Goal: Information Seeking & Learning: Check status

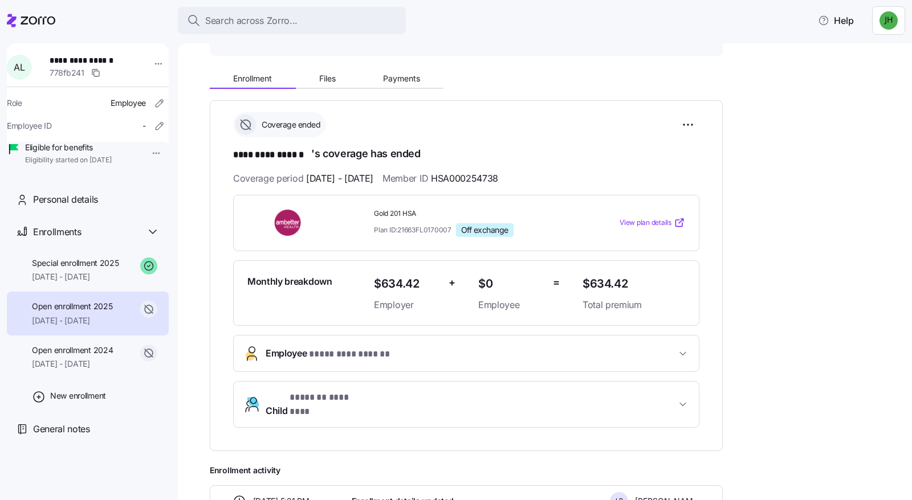
scroll to position [114, 0]
click at [553, 354] on span "Employee * ********* ****** *" at bounding box center [471, 353] width 410 height 15
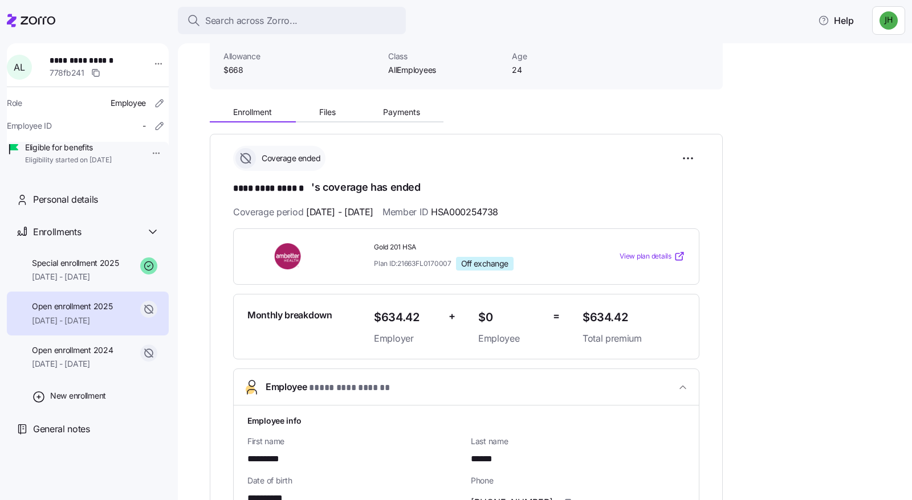
scroll to position [57, 0]
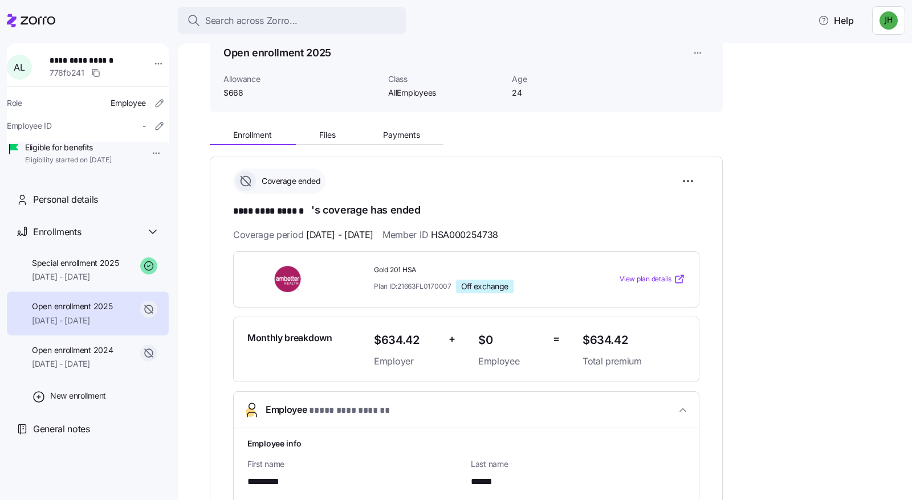
click at [655, 280] on span "View plan details" at bounding box center [645, 279] width 52 height 11
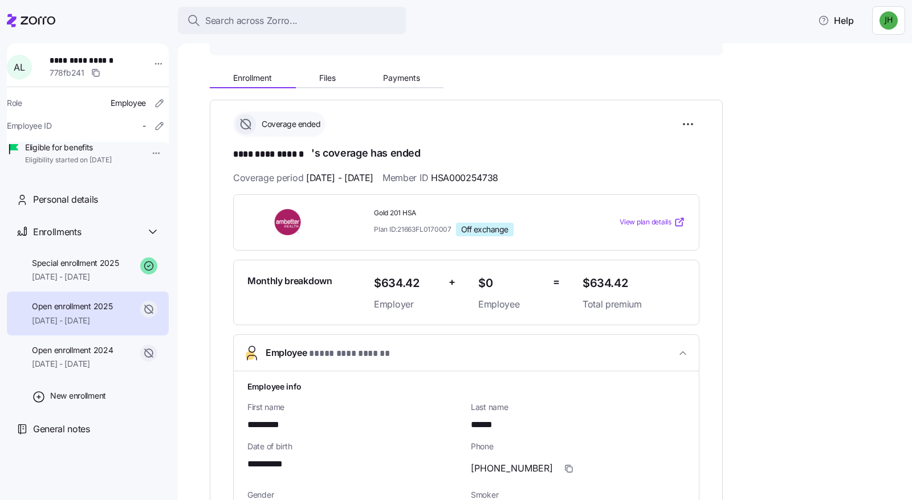
scroll to position [114, 0]
click at [83, 283] on span "[DATE] - [DATE]" at bounding box center [75, 276] width 87 height 11
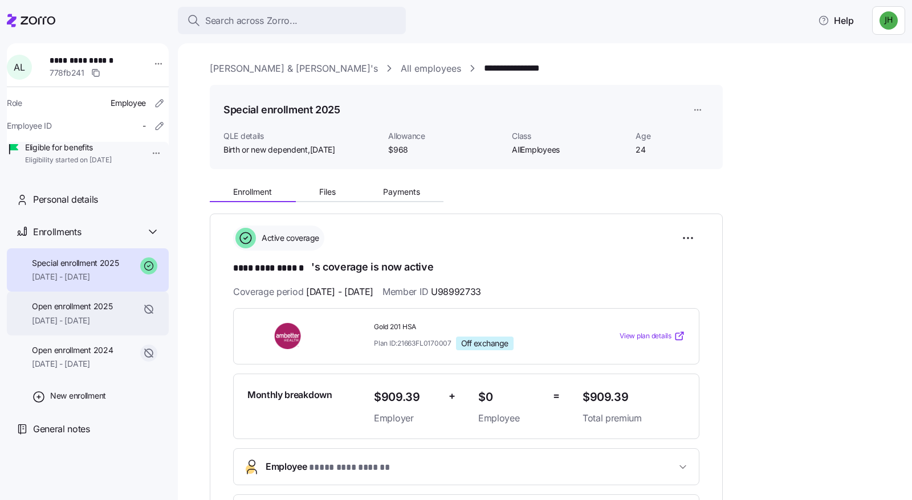
click at [108, 327] on span "[DATE] - [DATE]" at bounding box center [72, 320] width 80 height 11
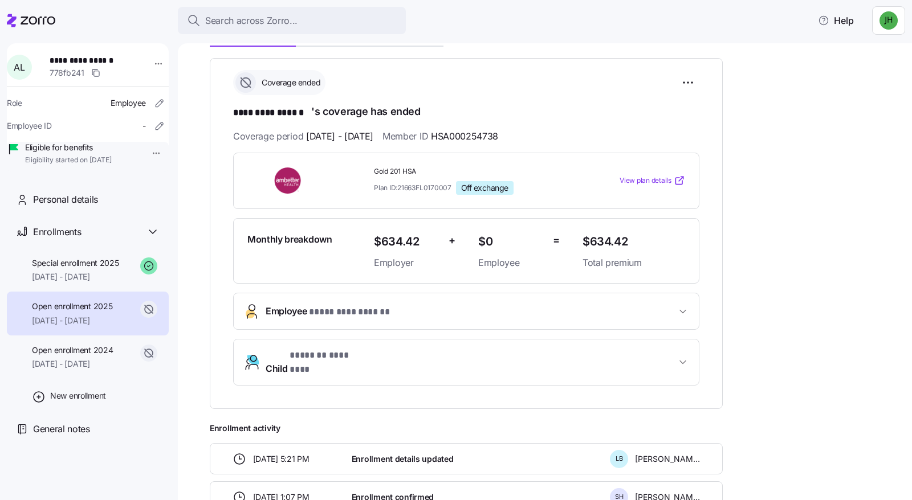
scroll to position [171, 0]
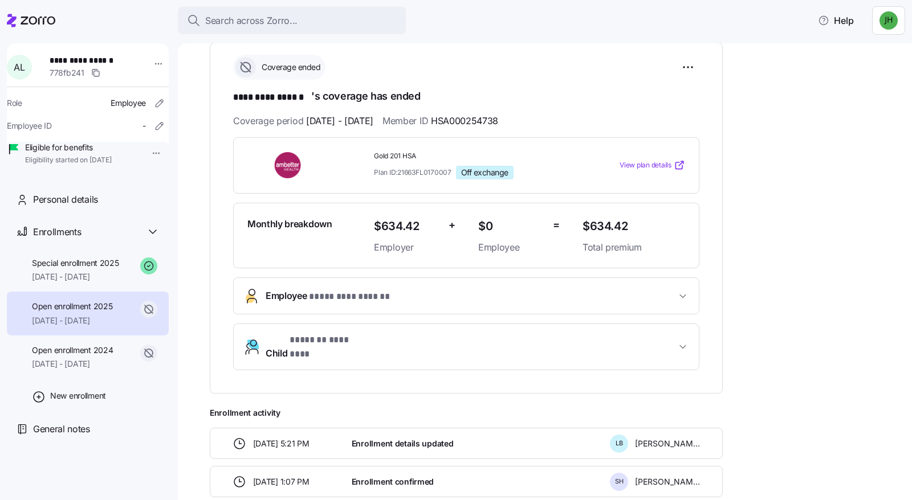
click at [393, 298] on span "Employee * ********* ****** *" at bounding box center [471, 296] width 410 height 15
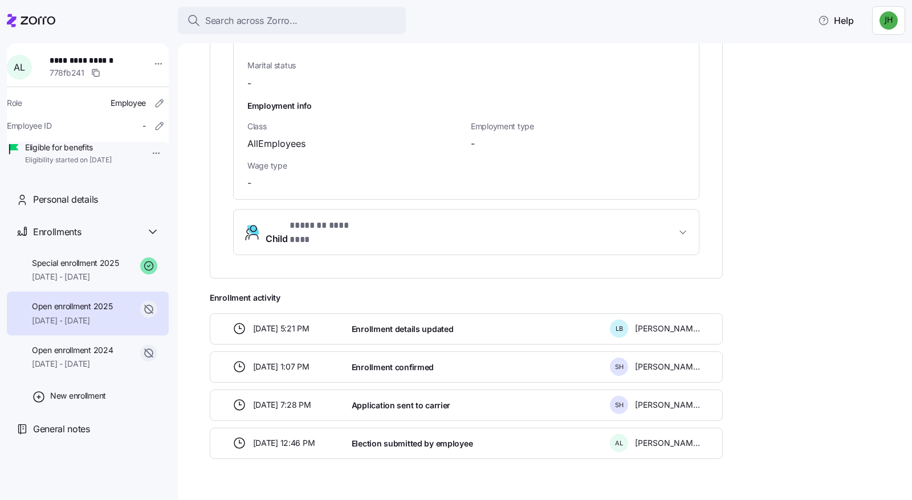
scroll to position [884, 0]
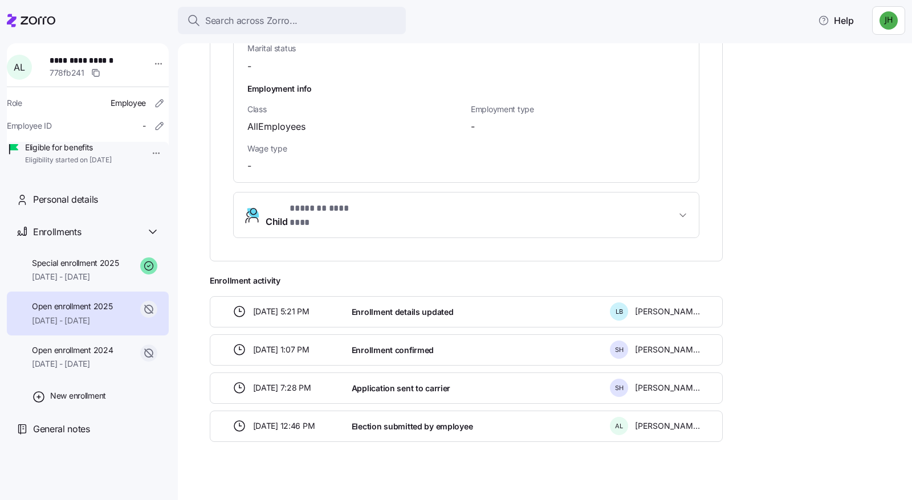
click at [422, 345] on span "Enrollment confirmed" at bounding box center [393, 350] width 82 height 11
click at [285, 344] on span "[DATE] 1:07 PM" at bounding box center [281, 349] width 56 height 11
drag, startPoint x: 344, startPoint y: 370, endPoint x: 315, endPoint y: 385, distance: 32.1
click at [342, 377] on div "[DATE] 7:28 PM" at bounding box center [287, 388] width 119 height 23
drag, startPoint x: 313, startPoint y: 382, endPoint x: 403, endPoint y: 390, distance: 90.3
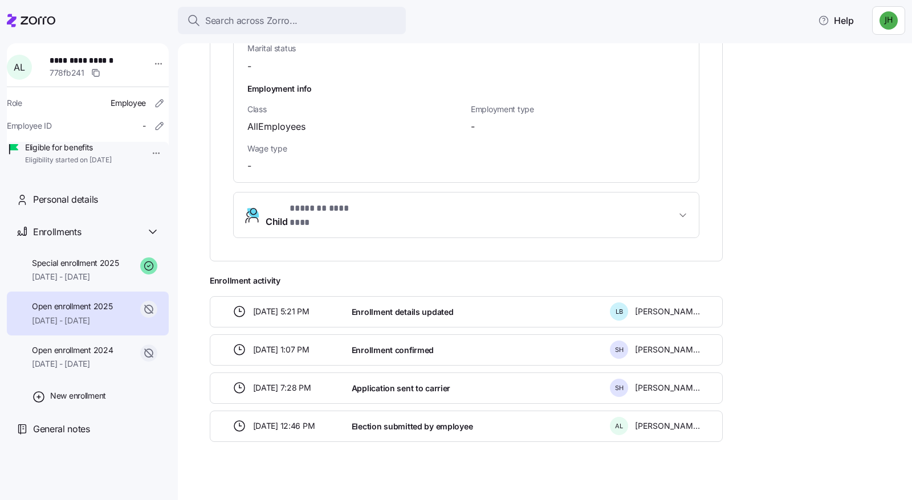
click at [311, 382] on span "[DATE] 7:28 PM" at bounding box center [282, 387] width 58 height 11
click at [403, 390] on div "12/06/2024 7:28 PM Application sent to carrier S H Sydney Hayner" at bounding box center [466, 388] width 513 height 31
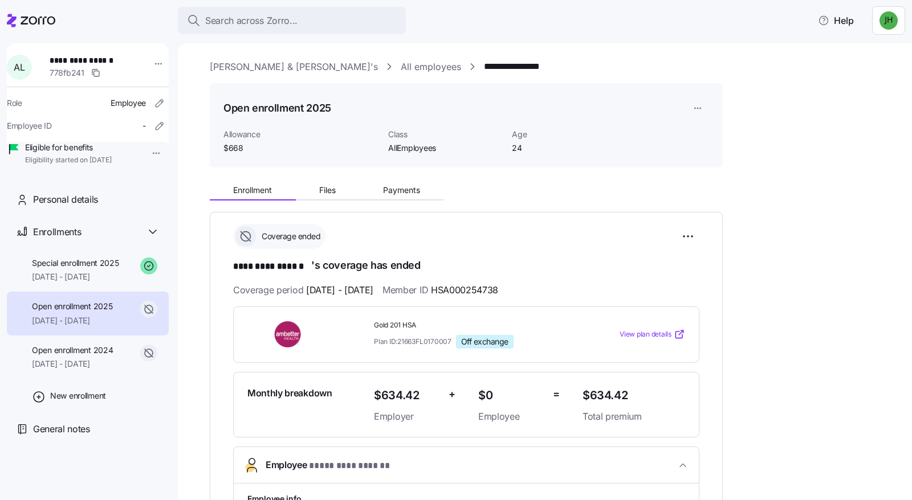
scroll to position [0, 0]
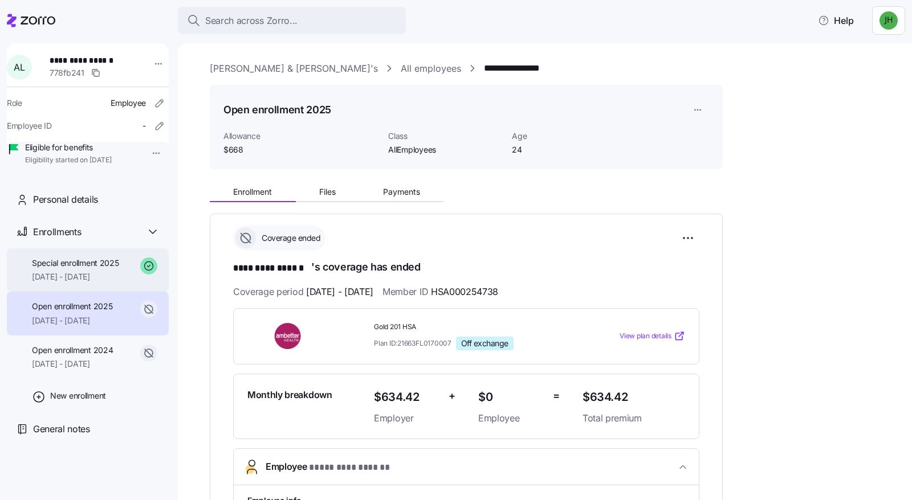
click at [81, 269] on span "Special enrollment 2025" at bounding box center [75, 263] width 87 height 11
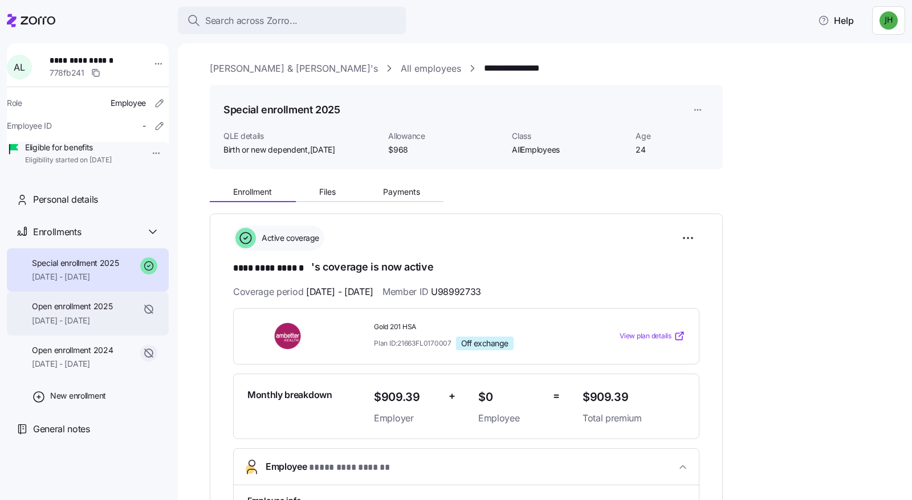
click at [112, 312] on span "Open enrollment 2025" at bounding box center [72, 306] width 80 height 11
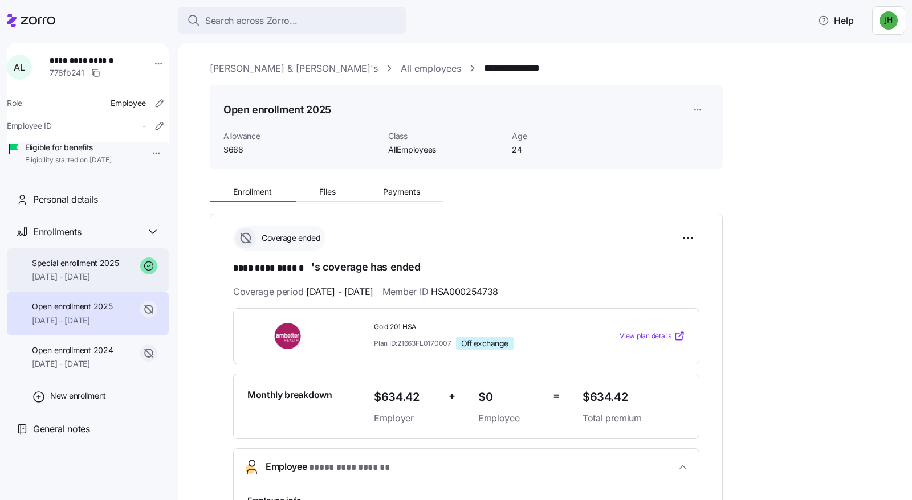
click at [108, 283] on span "[DATE] - [DATE]" at bounding box center [75, 276] width 87 height 11
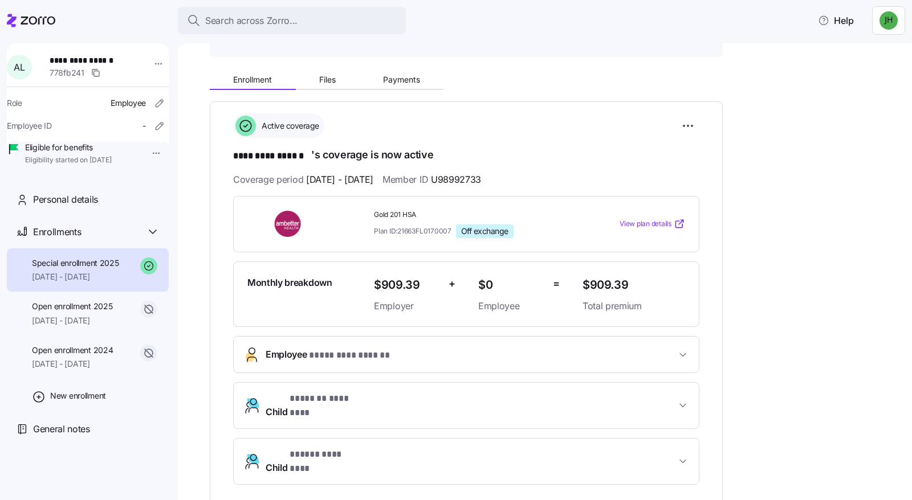
scroll to position [114, 0]
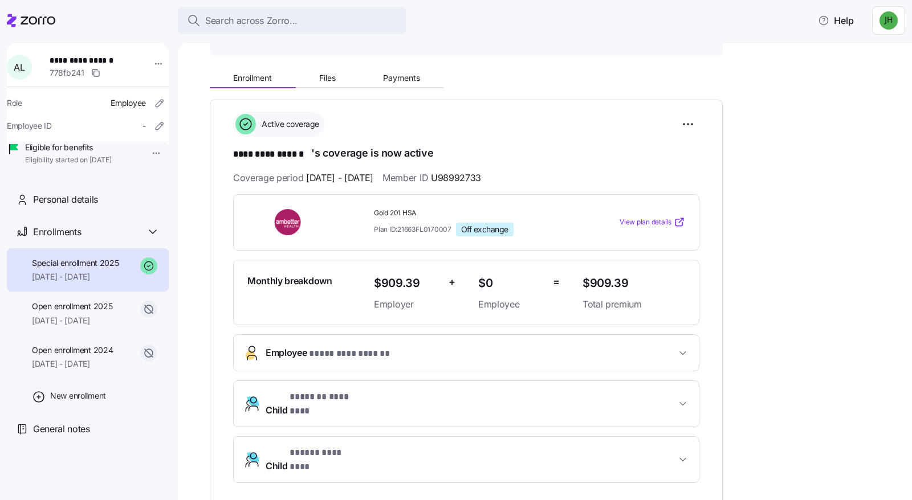
click at [455, 349] on span "Employee * ********* ****** *" at bounding box center [471, 353] width 410 height 15
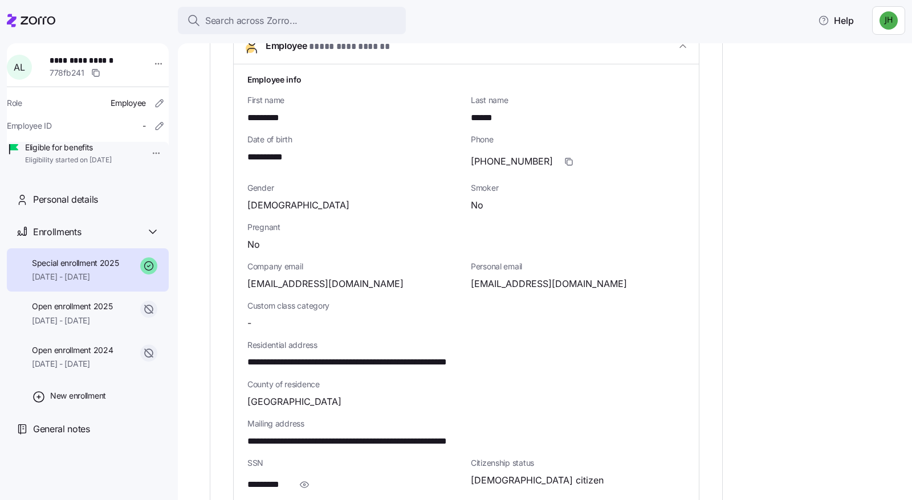
scroll to position [456, 0]
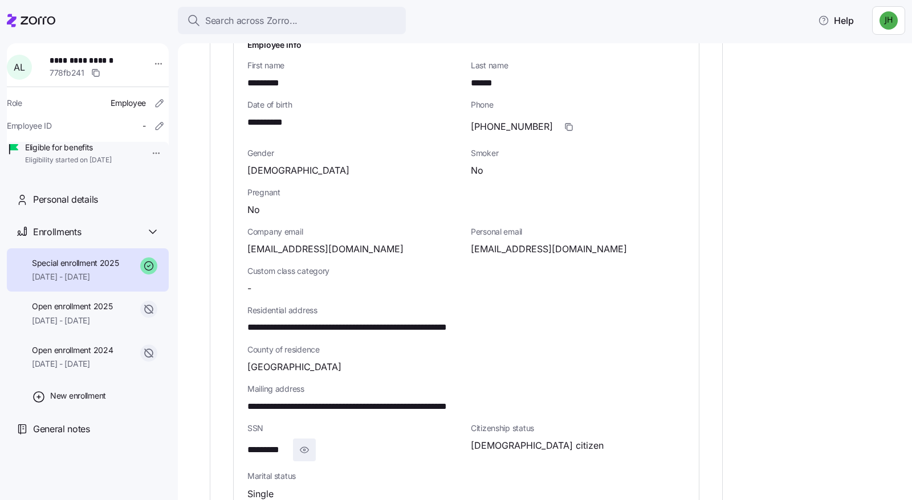
click at [307, 450] on icon "button" at bounding box center [304, 450] width 11 height 14
click at [319, 450] on icon "button" at bounding box center [321, 450] width 11 height 14
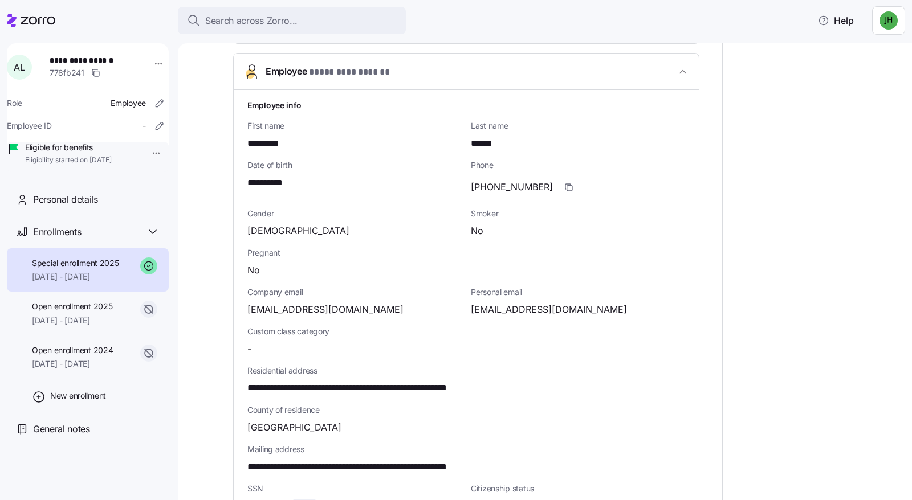
scroll to position [285, 0]
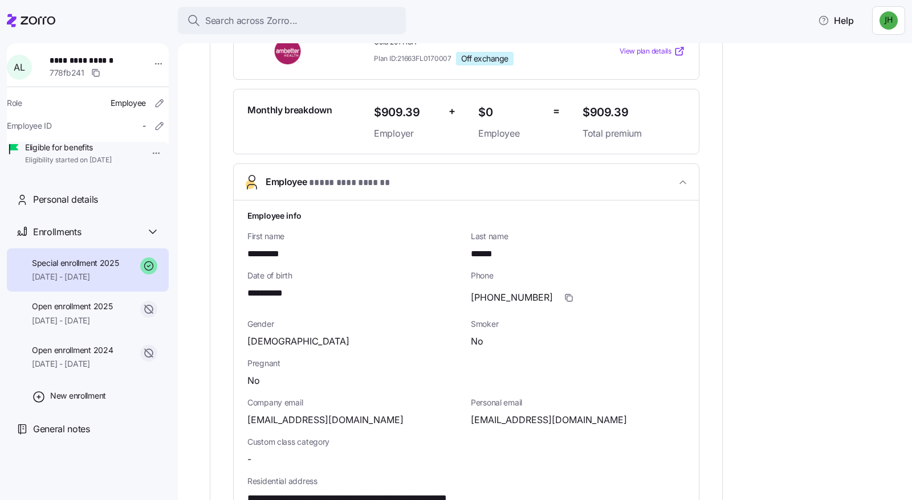
click at [94, 283] on span "[DATE] - [DATE]" at bounding box center [75, 276] width 87 height 11
click at [99, 312] on span "Open enrollment 2025" at bounding box center [72, 306] width 80 height 11
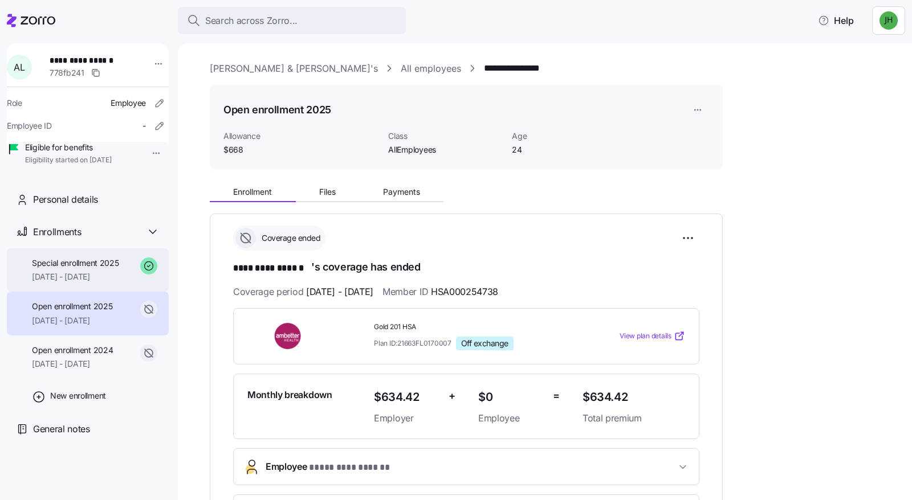
click at [80, 283] on div "Special enrollment 2025 [DATE] - [DATE]" at bounding box center [75, 271] width 87 height 26
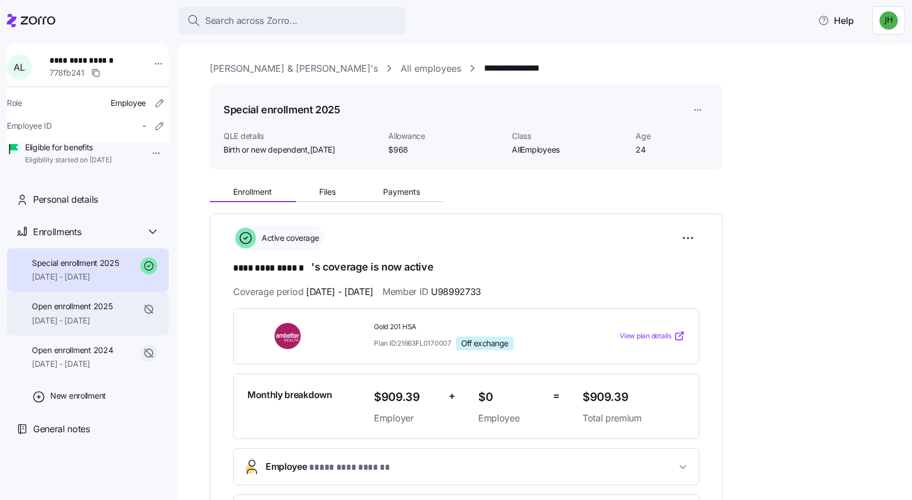
click at [76, 327] on div "Open enrollment 2025 [DATE] - [DATE]" at bounding box center [72, 314] width 80 height 26
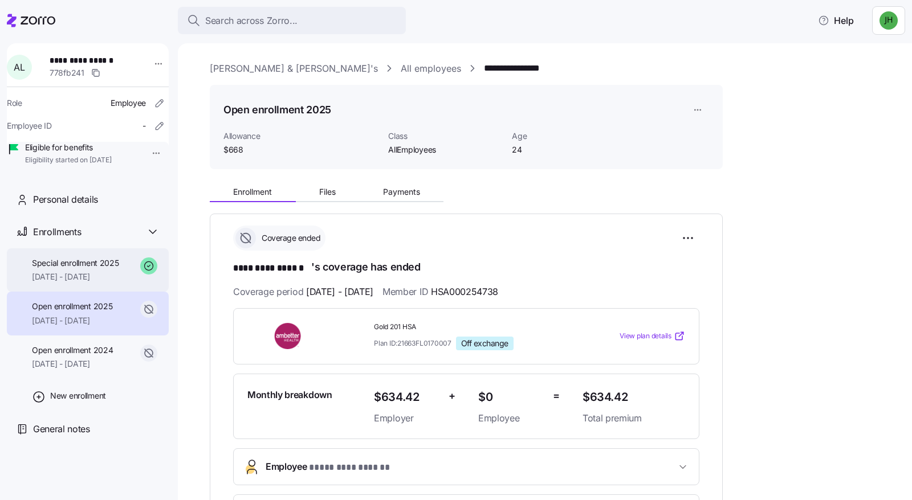
click at [90, 283] on div "Special enrollment 2025 [DATE] - [DATE]" at bounding box center [75, 271] width 87 height 26
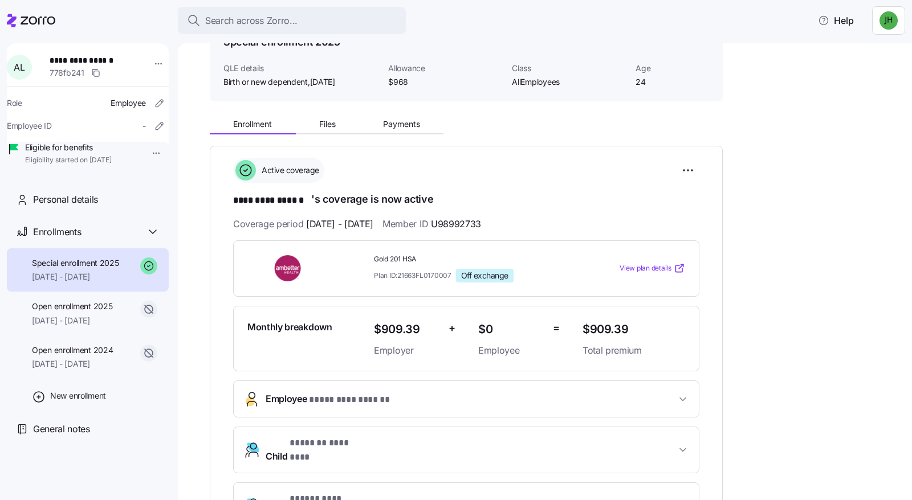
scroll to position [65, 0]
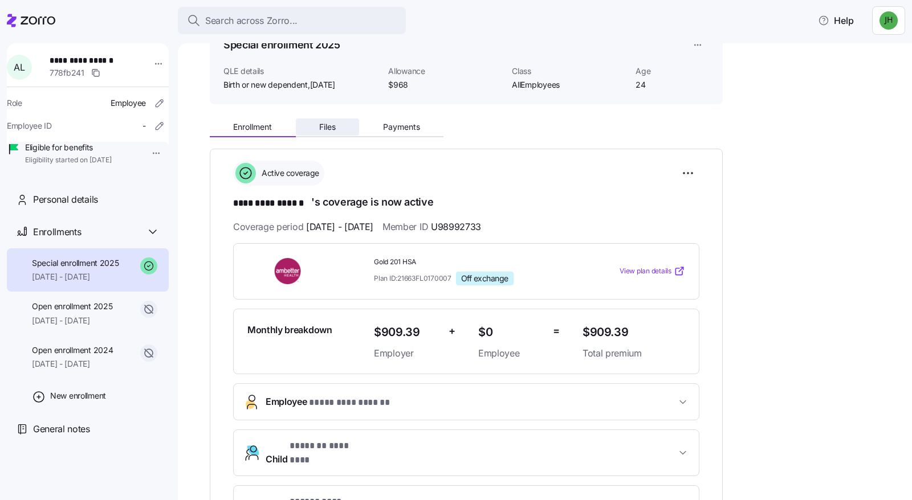
click at [346, 129] on button "Files" at bounding box center [328, 127] width 64 height 17
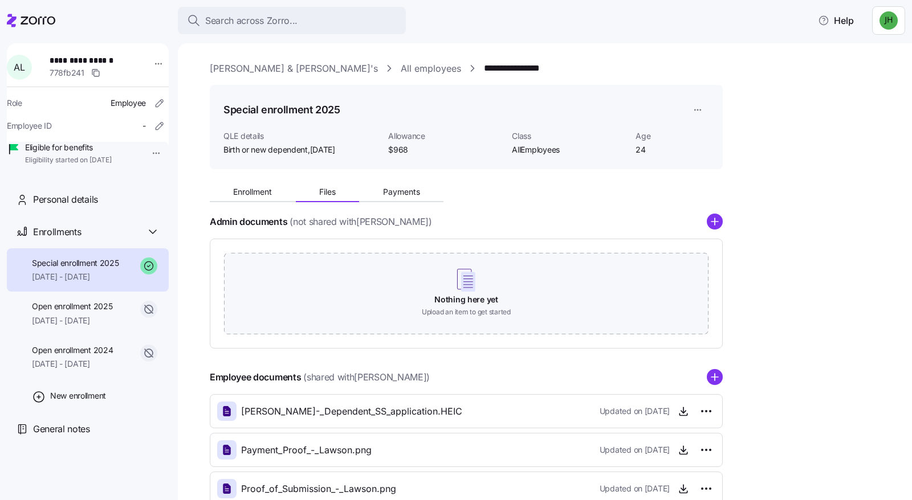
scroll to position [57, 0]
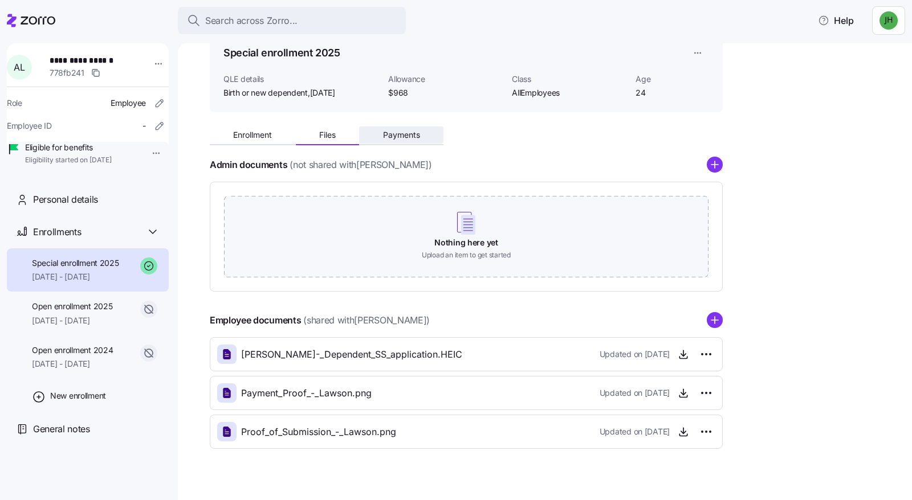
click at [409, 138] on span "Payments" at bounding box center [401, 135] width 37 height 8
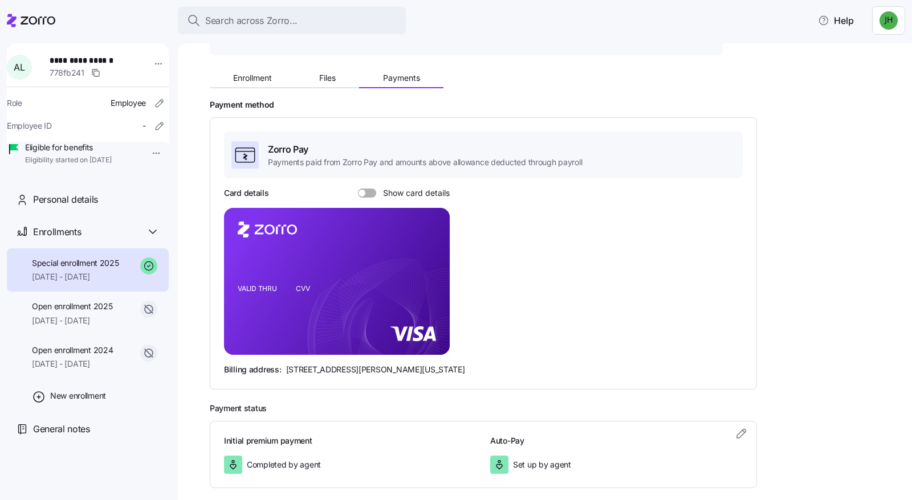
scroll to position [170, 0]
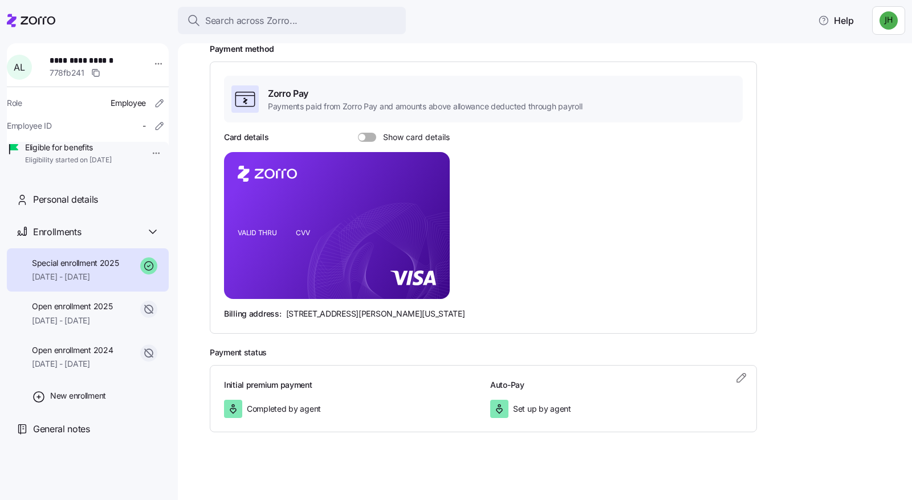
click at [553, 412] on span "Set up by agent" at bounding box center [542, 408] width 58 height 11
click at [369, 135] on span at bounding box center [370, 137] width 11 height 9
click at [358, 133] on input "Show card details" at bounding box center [358, 133] width 0 height 0
click at [369, 135] on span at bounding box center [372, 137] width 7 height 7
click at [358, 133] on input "Show card details" at bounding box center [358, 133] width 0 height 0
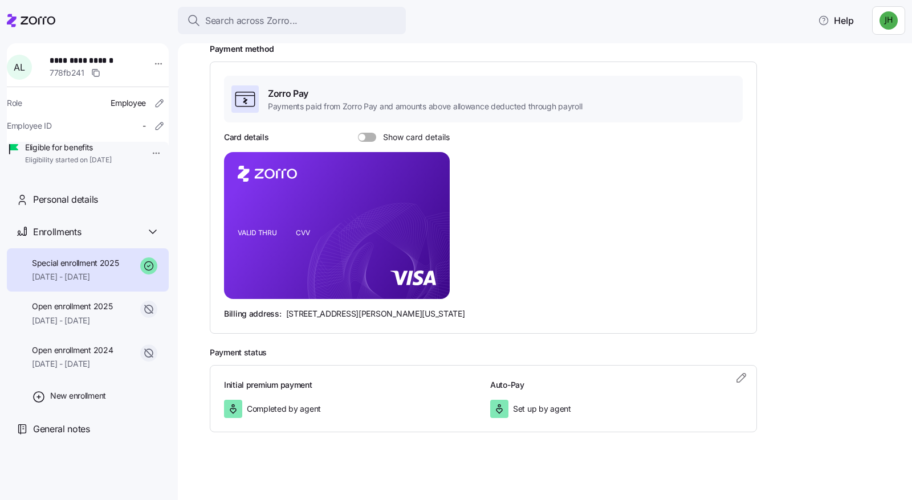
click at [372, 136] on span at bounding box center [370, 137] width 11 height 9
click at [358, 133] on input "Show card details" at bounding box center [358, 133] width 0 height 0
click at [372, 136] on span at bounding box center [372, 137] width 7 height 7
click at [358, 133] on input "Show card details" at bounding box center [358, 133] width 0 height 0
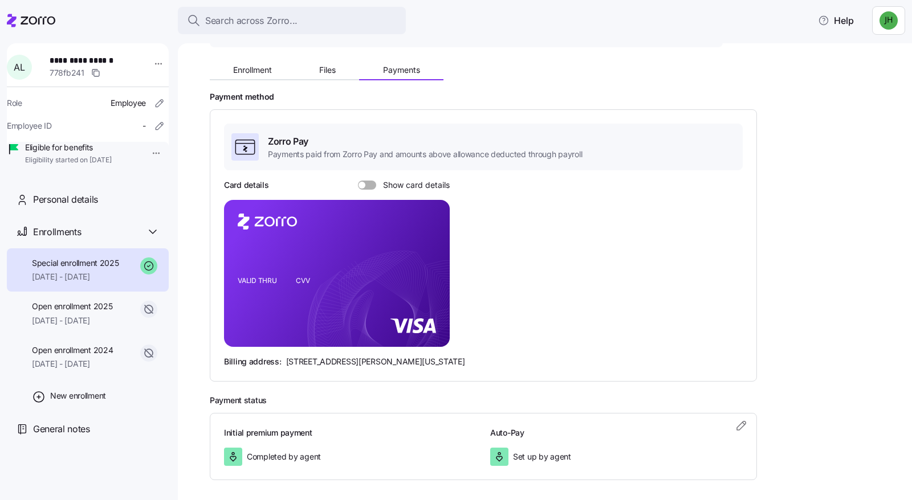
scroll to position [0, 0]
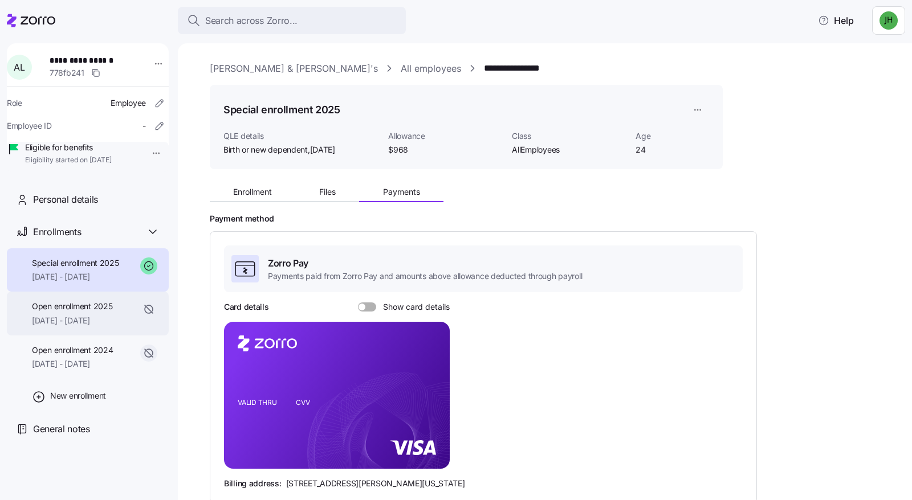
click at [81, 327] on span "[DATE] - [DATE]" at bounding box center [72, 320] width 80 height 11
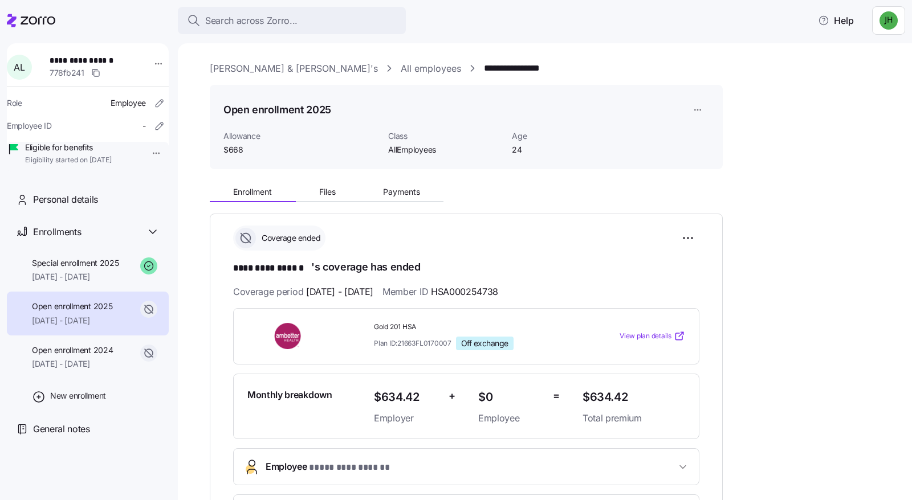
click at [89, 269] on span "Special enrollment 2025" at bounding box center [75, 263] width 87 height 11
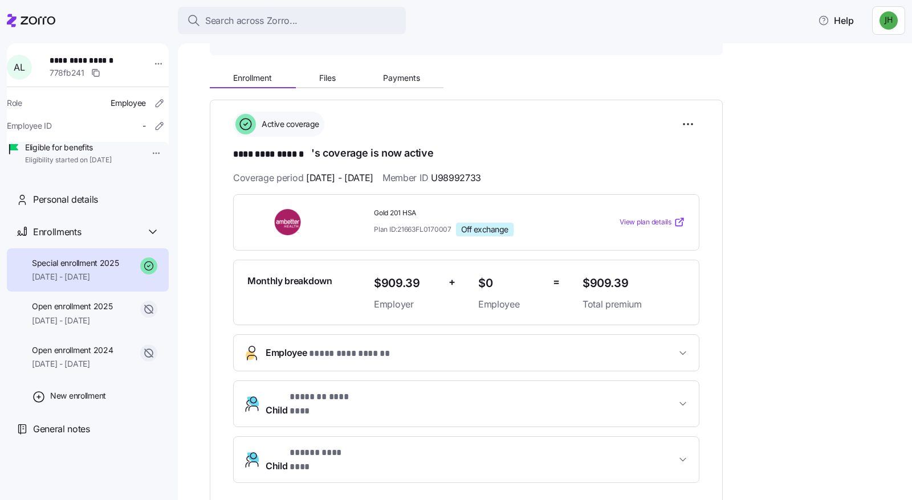
scroll to position [171, 0]
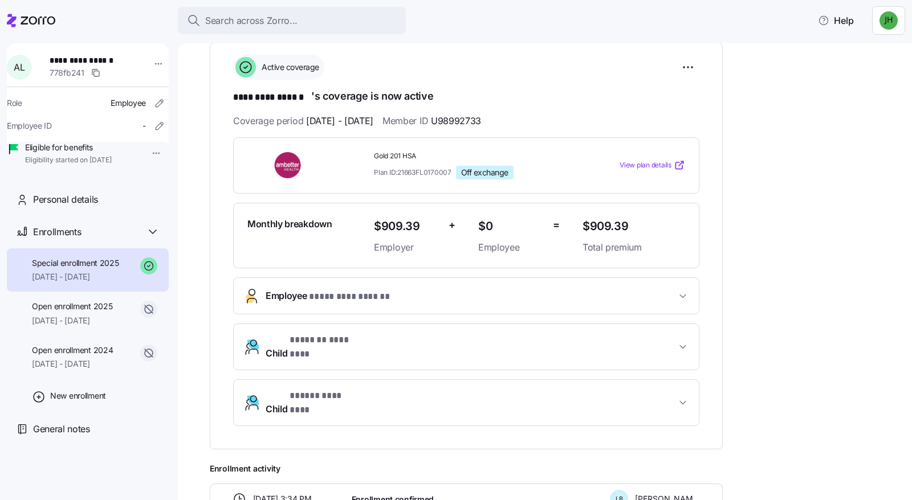
click at [655, 296] on span "Employee * ********* ****** *" at bounding box center [471, 296] width 410 height 15
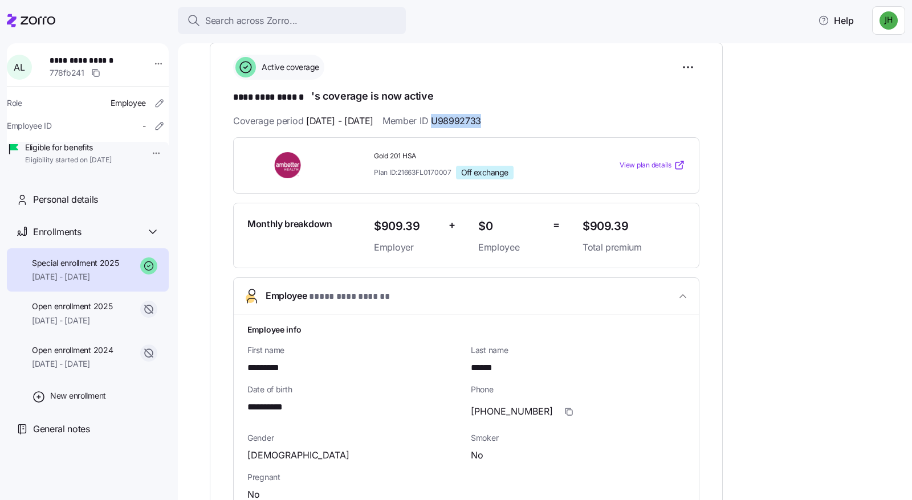
drag, startPoint x: 465, startPoint y: 118, endPoint x: 516, endPoint y: 117, distance: 51.3
click at [516, 117] on div "Coverage period [DATE] - [DATE] Member ID U98992733" at bounding box center [466, 121] width 466 height 14
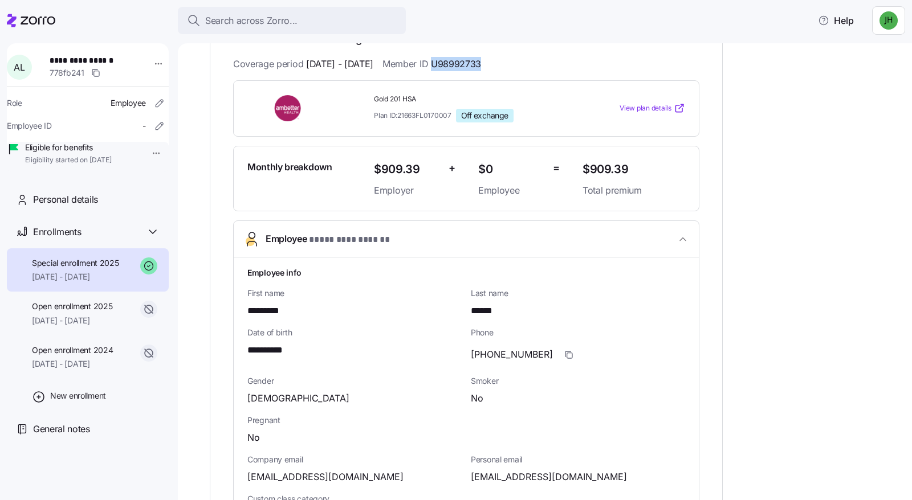
scroll to position [228, 0]
click at [480, 63] on span "U98992733" at bounding box center [456, 64] width 50 height 14
click at [478, 60] on span "U98992733" at bounding box center [456, 64] width 50 height 14
click at [475, 63] on span "U98992733" at bounding box center [456, 64] width 50 height 14
click at [472, 62] on span "U98992733" at bounding box center [456, 64] width 50 height 14
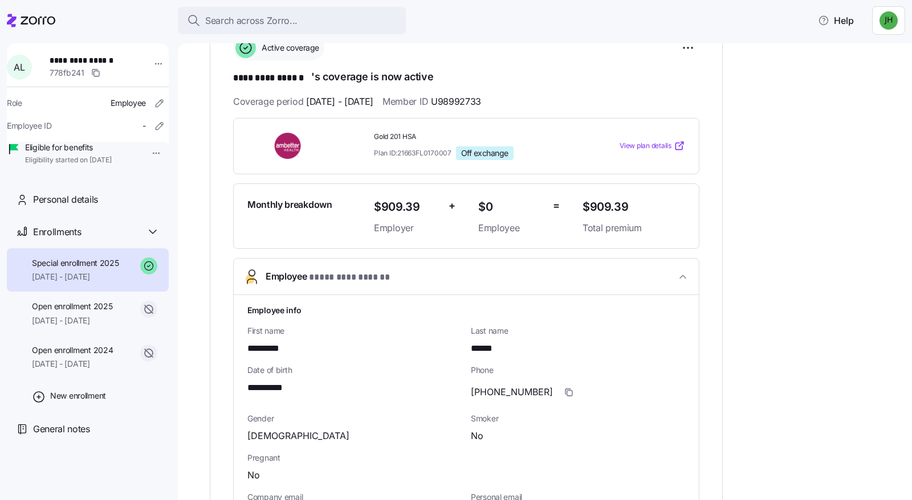
scroll to position [171, 0]
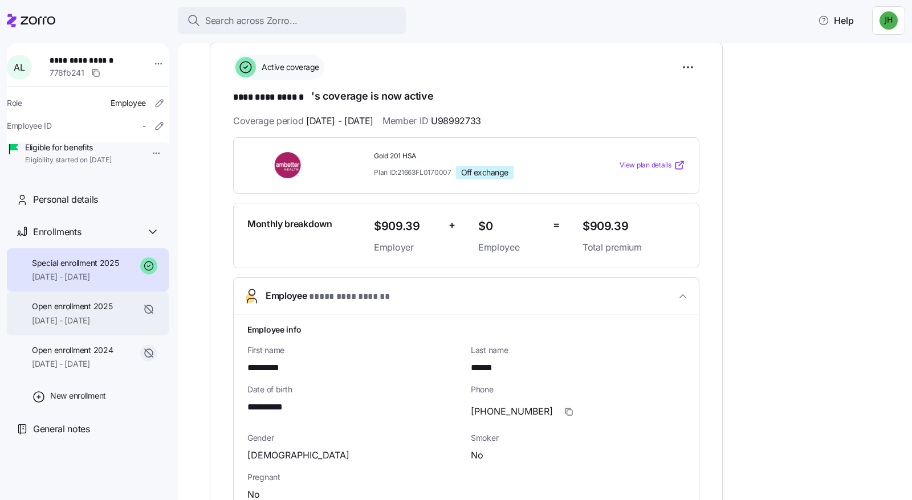
click at [96, 327] on span "[DATE] - [DATE]" at bounding box center [72, 320] width 80 height 11
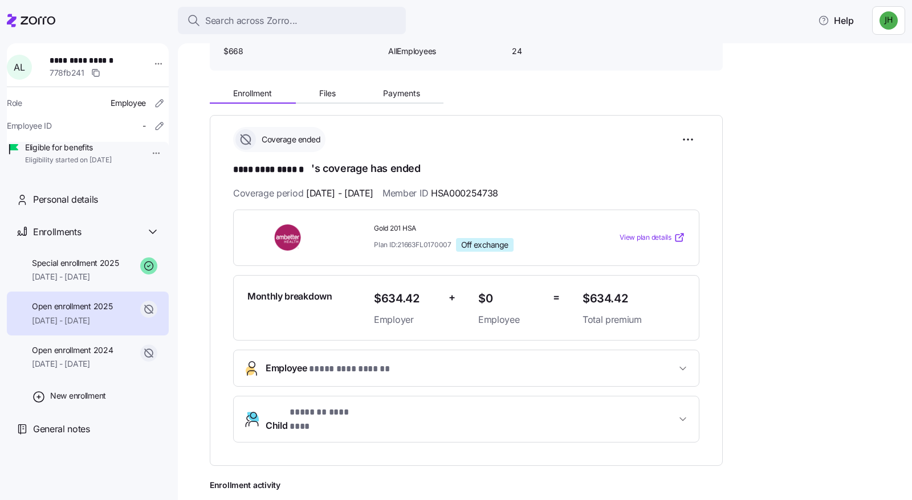
scroll to position [114, 0]
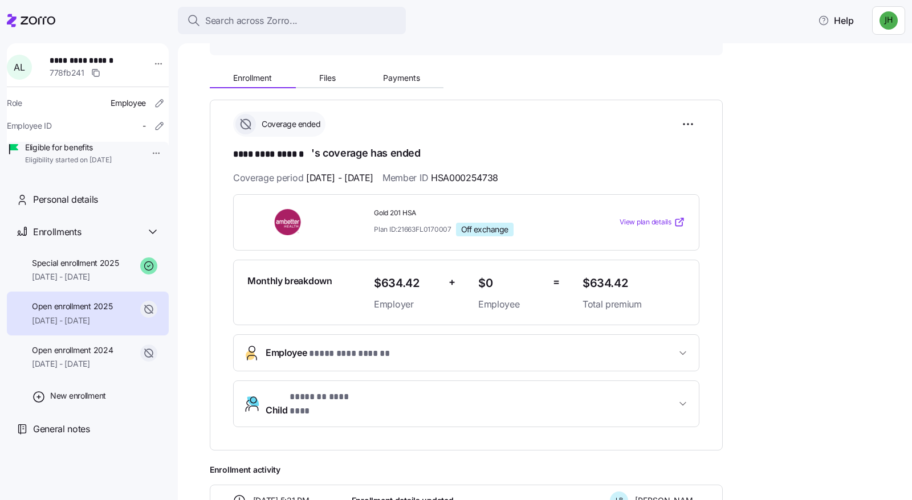
click at [353, 352] on span "* ********* ****** *" at bounding box center [350, 354] width 83 height 14
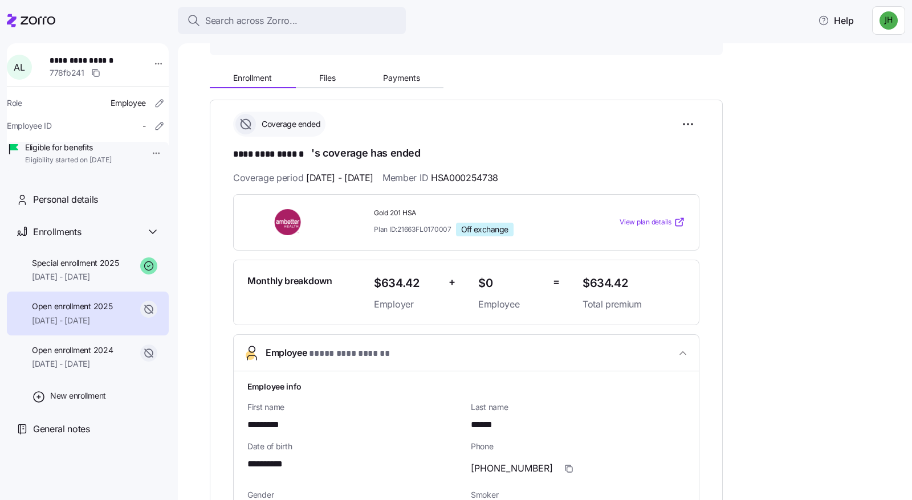
click at [492, 177] on span "HSA000254738" at bounding box center [464, 178] width 67 height 14
click at [493, 176] on span "HSA000254738" at bounding box center [464, 178] width 67 height 14
click at [498, 177] on span "HSA000254738" at bounding box center [464, 178] width 67 height 14
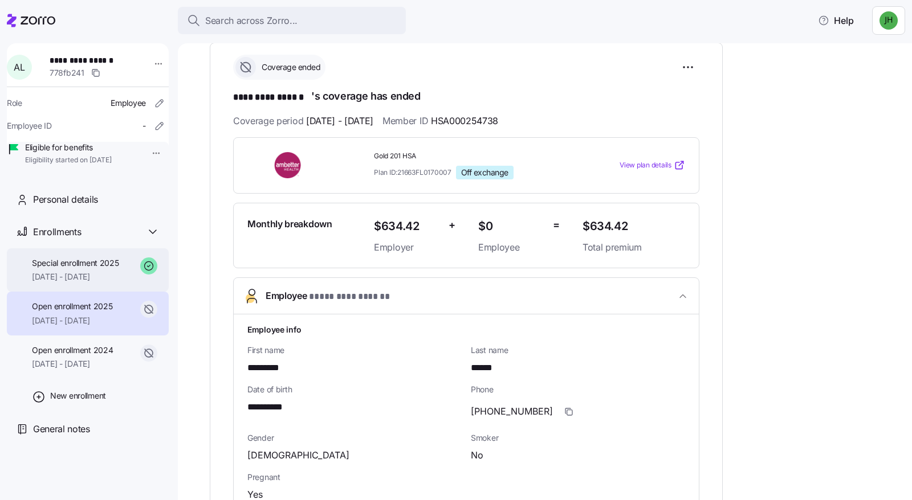
click at [103, 283] on span "[DATE] - [DATE]" at bounding box center [75, 276] width 87 height 11
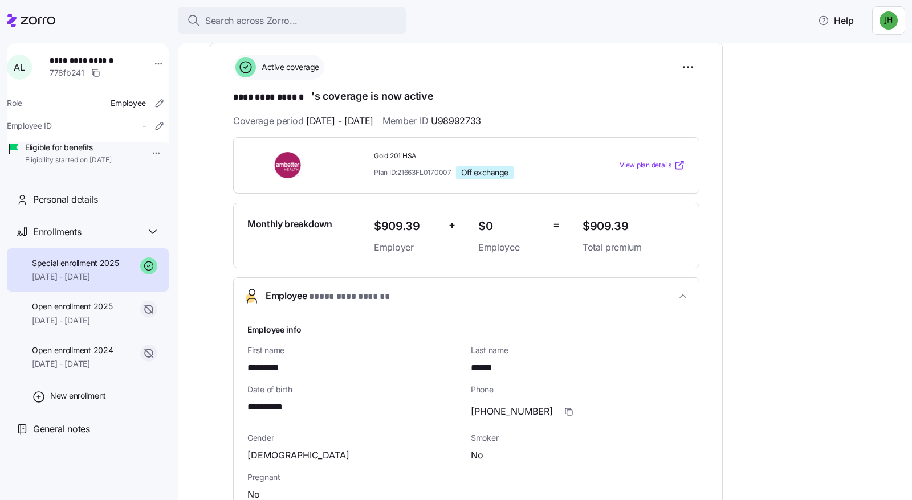
click at [663, 164] on span "View plan details" at bounding box center [645, 165] width 52 height 11
